Goal: Consume media (video, audio): Consume media (video, audio)

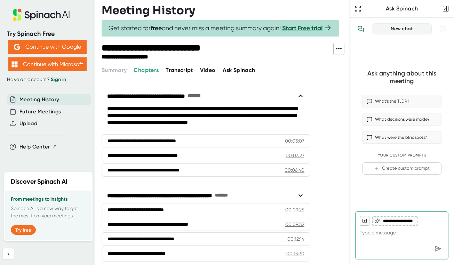
click at [203, 73] on span "Video" at bounding box center [208, 70] width 16 height 7
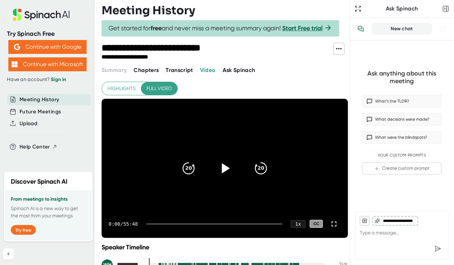
click at [219, 175] on icon at bounding box center [224, 167] width 17 height 17
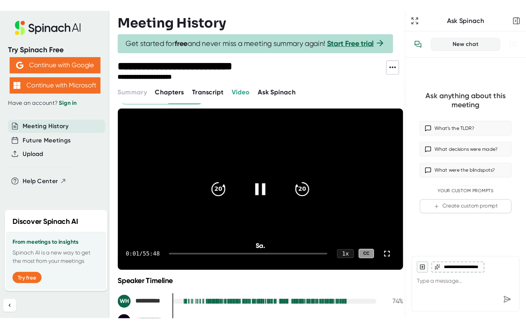
scroll to position [10, 0]
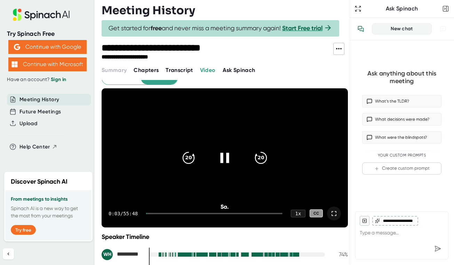
click at [335, 218] on icon at bounding box center [334, 213] width 8 height 8
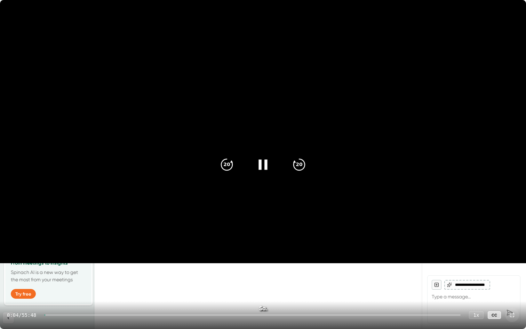
click at [58, 265] on div at bounding box center [253, 314] width 416 height 1
click at [73, 265] on div "1:05 / 55:48 1 x CC" at bounding box center [263, 315] width 526 height 28
click at [75, 265] on div "1:06 / 55:48 1 x CC" at bounding box center [263, 315] width 526 height 28
click at [78, 265] on div "1:07 / 55:48 1 x CC" at bounding box center [263, 315] width 526 height 28
click at [78, 265] on div at bounding box center [253, 314] width 416 height 1
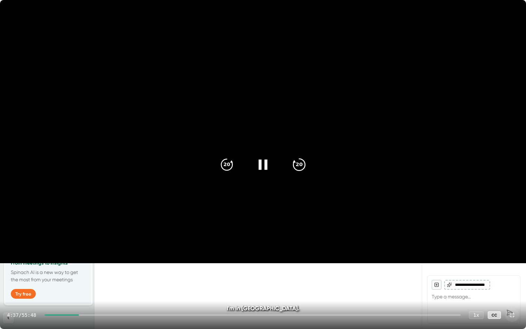
click at [295, 168] on icon "20" at bounding box center [298, 163] width 17 height 17
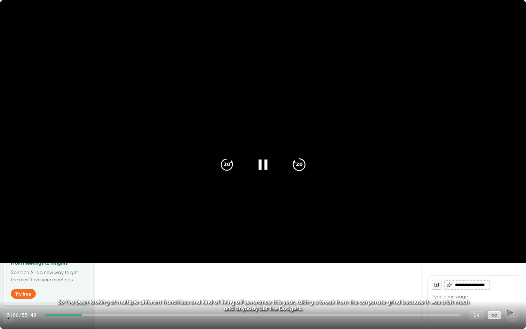
click at [299, 166] on icon "20" at bounding box center [298, 163] width 17 height 17
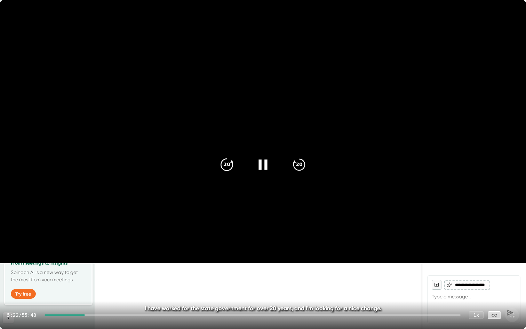
click at [229, 166] on icon "20" at bounding box center [226, 163] width 17 height 17
click at [301, 166] on icon "20" at bounding box center [298, 163] width 17 height 17
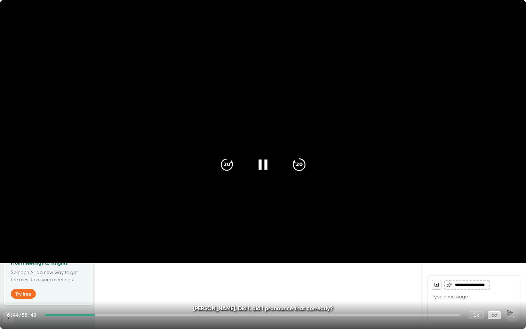
click at [301, 166] on icon "20" at bounding box center [298, 163] width 17 height 17
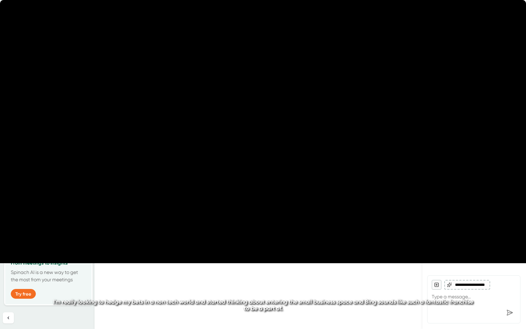
click at [301, 166] on icon "20" at bounding box center [298, 163] width 17 height 17
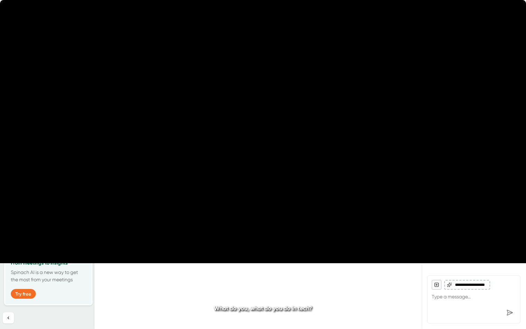
click at [301, 166] on icon "20" at bounding box center [298, 163] width 17 height 17
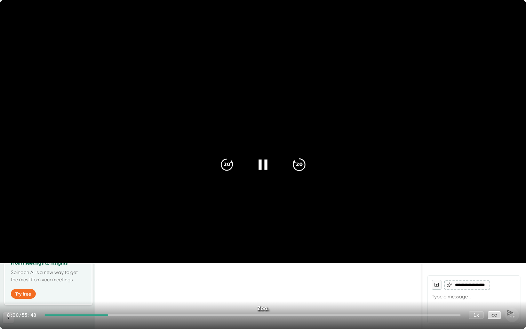
click at [306, 166] on div "20" at bounding box center [299, 164] width 29 height 29
click at [304, 165] on icon "20" at bounding box center [298, 163] width 17 height 17
click at [303, 165] on icon "20" at bounding box center [298, 163] width 17 height 17
click at [301, 163] on icon "20" at bounding box center [298, 163] width 17 height 17
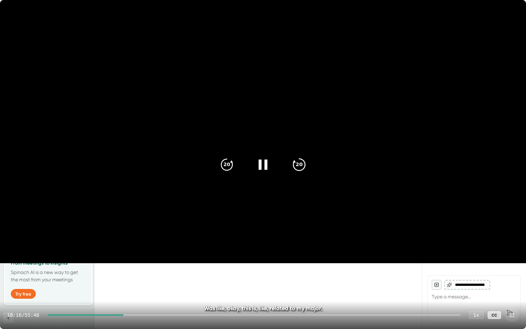
click at [301, 163] on icon "20" at bounding box center [298, 163] width 17 height 17
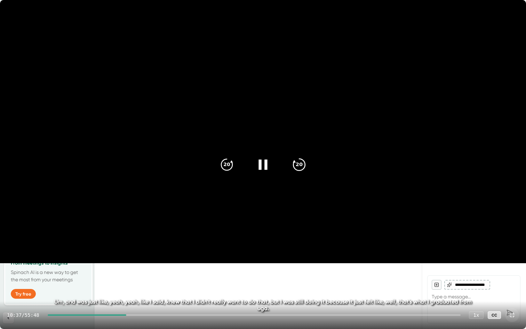
click at [301, 163] on icon "20" at bounding box center [298, 163] width 17 height 17
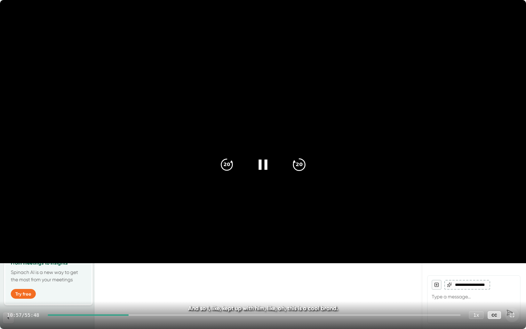
click at [301, 163] on icon "20" at bounding box center [298, 163] width 17 height 17
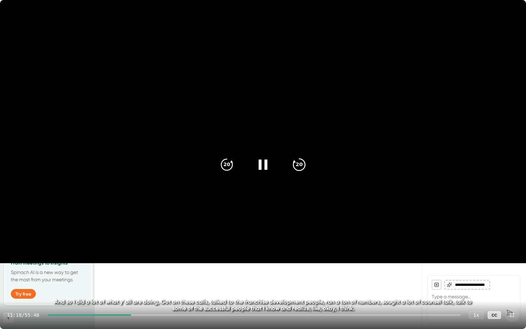
click at [301, 163] on icon "20" at bounding box center [298, 163] width 17 height 17
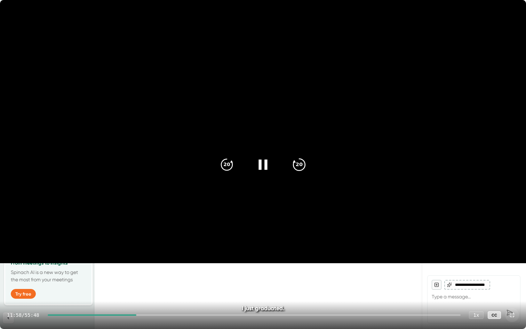
click at [300, 163] on icon "20" at bounding box center [298, 163] width 17 height 17
click at [301, 163] on icon "20" at bounding box center [298, 163] width 17 height 17
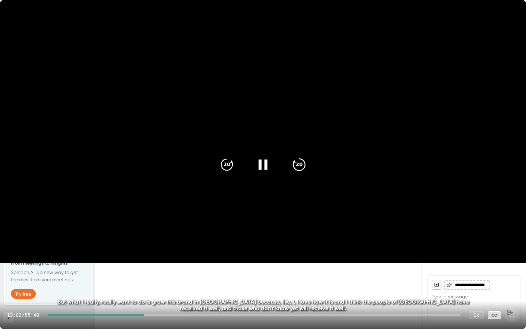
click at [301, 163] on icon "20" at bounding box center [298, 163] width 17 height 17
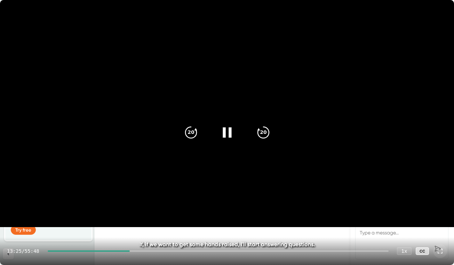
click at [228, 137] on icon at bounding box center [227, 132] width 9 height 10
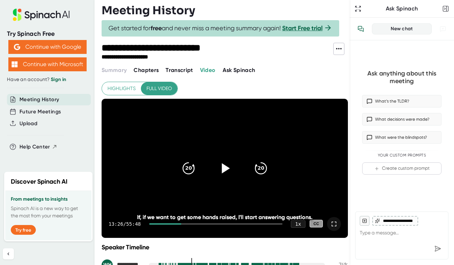
click at [154, 73] on span "Chapters" at bounding box center [146, 70] width 25 height 7
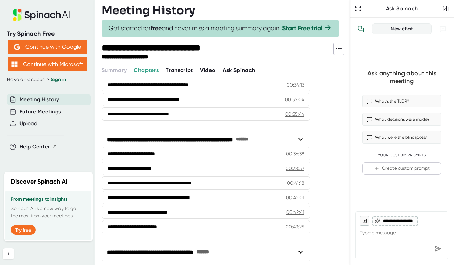
scroll to position [681, 0]
